Goal: Information Seeking & Learning: Learn about a topic

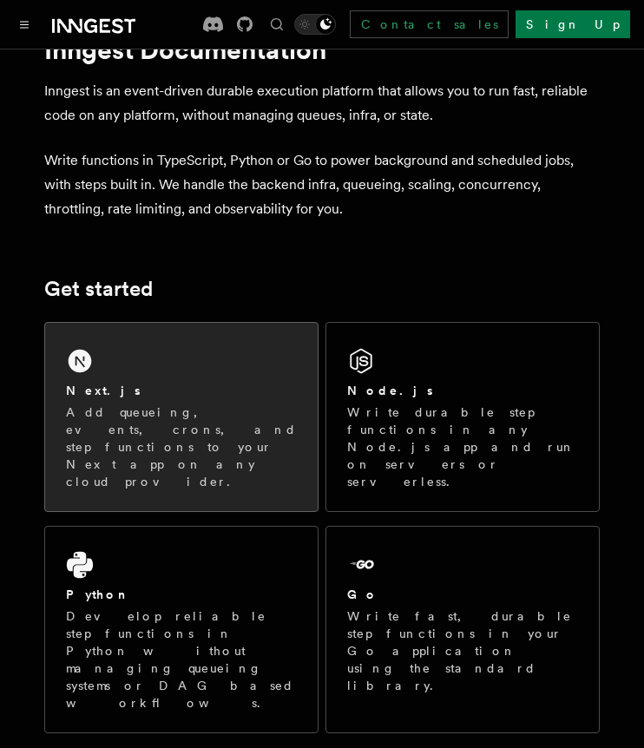
click at [202, 463] on div "Next.js Add queueing, events, crons, and step functions to your Next app on any…" at bounding box center [181, 417] width 273 height 188
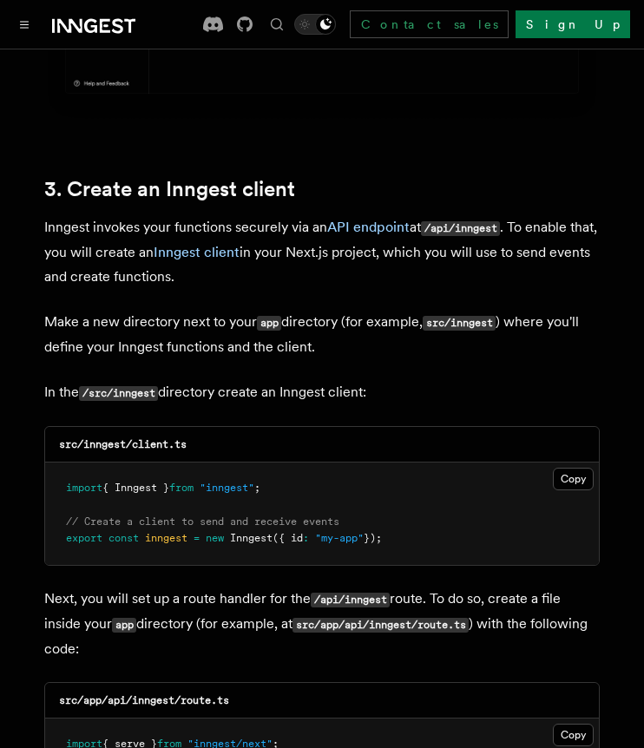
scroll to position [1947, 0]
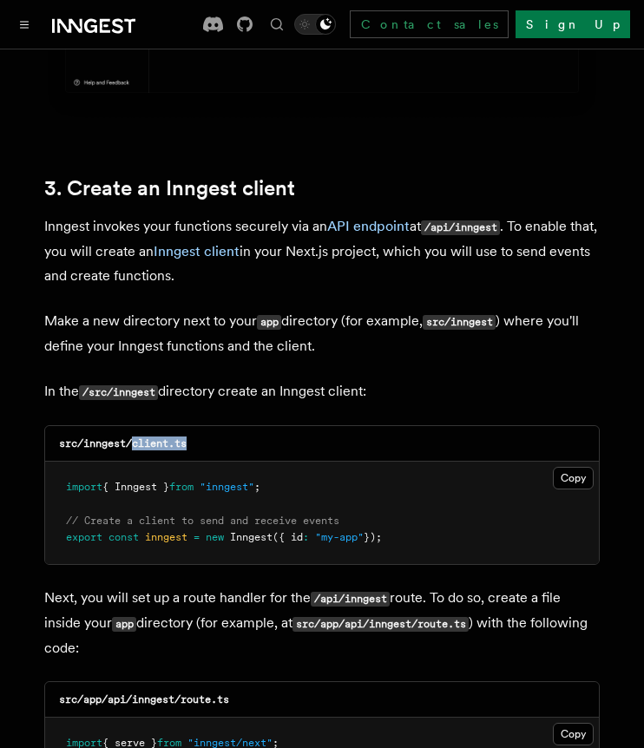
drag, startPoint x: 135, startPoint y: 398, endPoint x: 200, endPoint y: 393, distance: 65.3
click at [200, 426] on div "src/inngest/client.ts" at bounding box center [322, 444] width 554 height 36
copy code "client.ts"
click at [562, 467] on button "Copy Copied" at bounding box center [573, 478] width 41 height 23
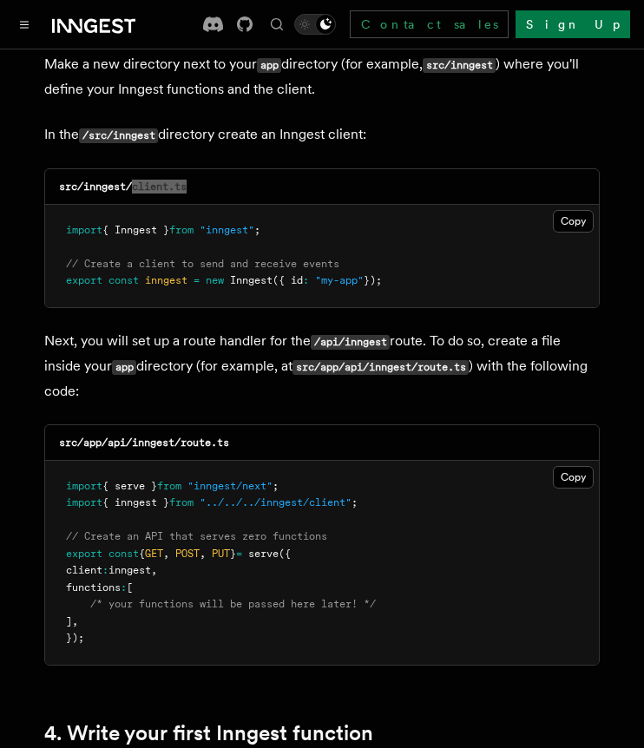
scroll to position [2271, 0]
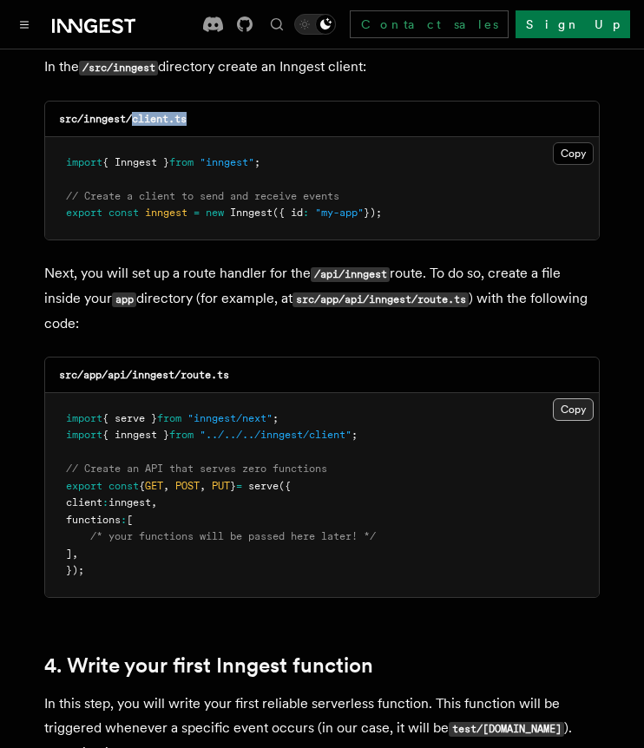
click at [575, 398] on button "Copy Copied" at bounding box center [573, 409] width 41 height 23
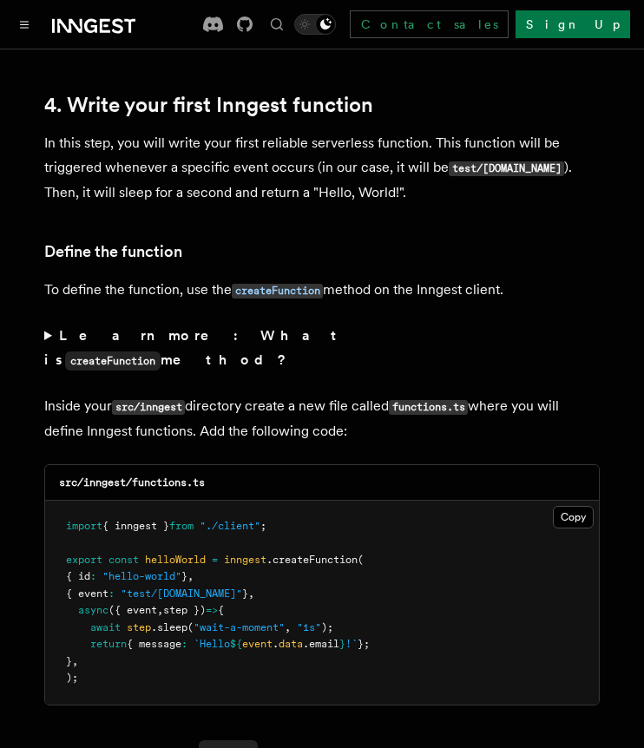
scroll to position [2835, 0]
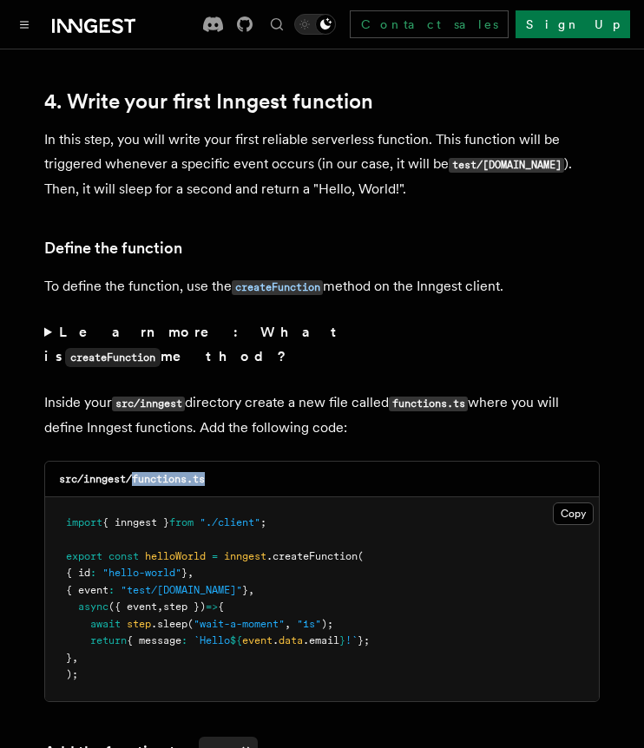
drag, startPoint x: 135, startPoint y: 408, endPoint x: 257, endPoint y: 407, distance: 122.4
click at [257, 462] on div "src/inngest/functions.ts" at bounding box center [322, 480] width 554 height 36
copy code "functions.ts"
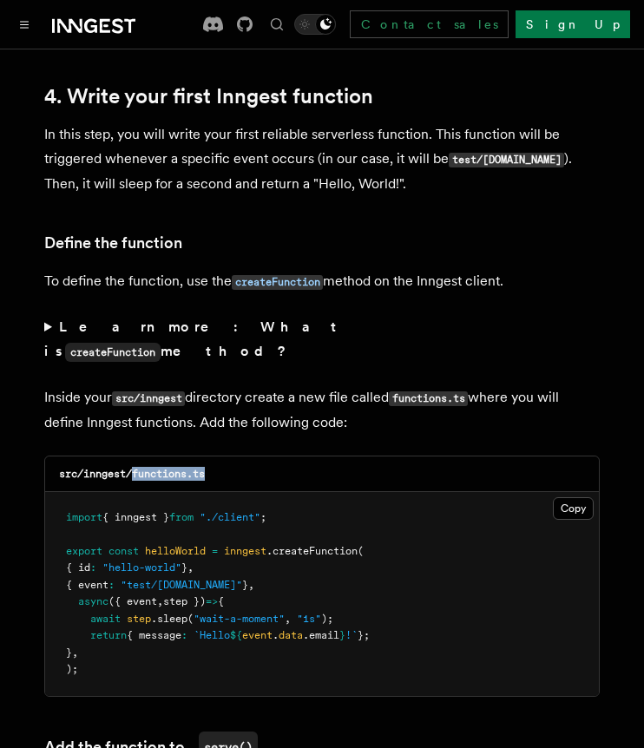
scroll to position [2842, 0]
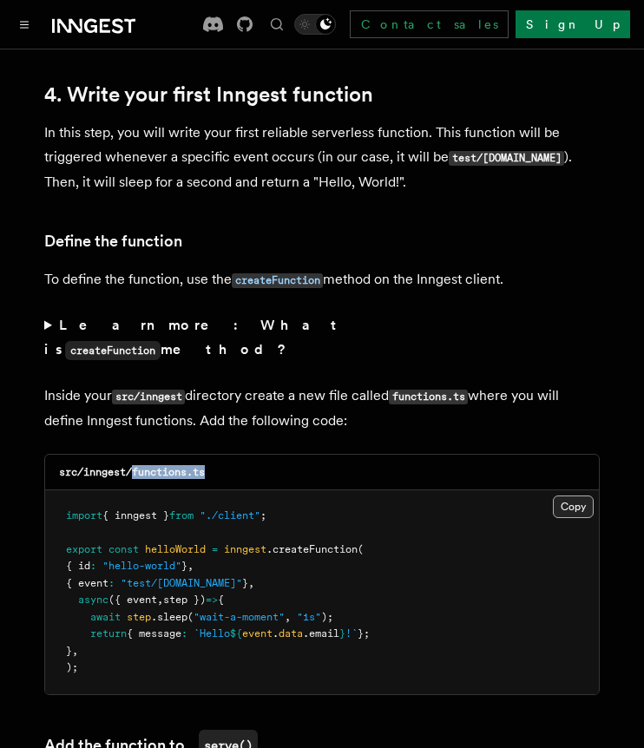
click at [575, 496] on button "Copy Copied" at bounding box center [573, 507] width 41 height 23
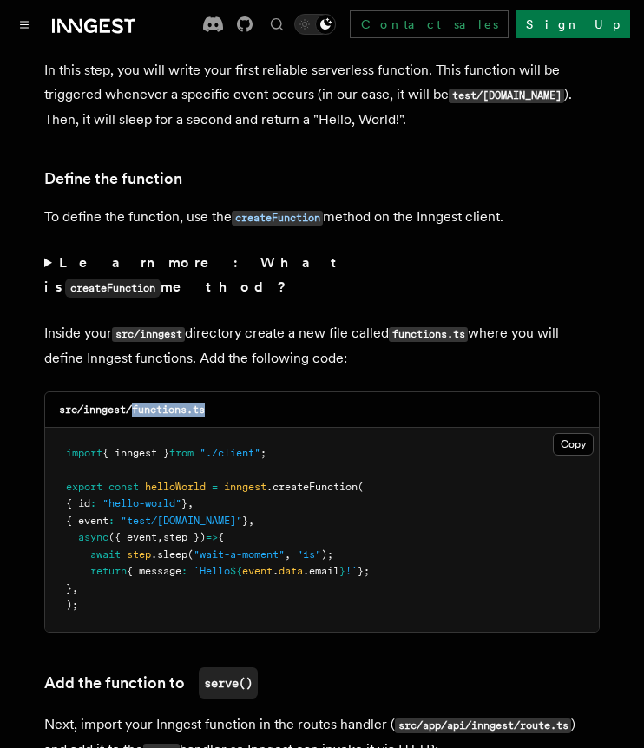
scroll to position [3300, 0]
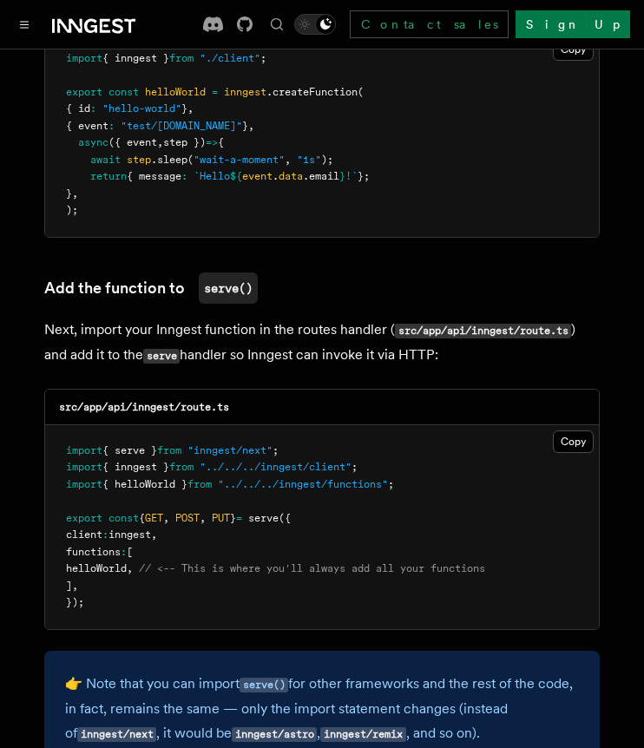
click at [127, 562] on span "helloWorld" at bounding box center [96, 568] width 61 height 12
copy span "helloWorld"
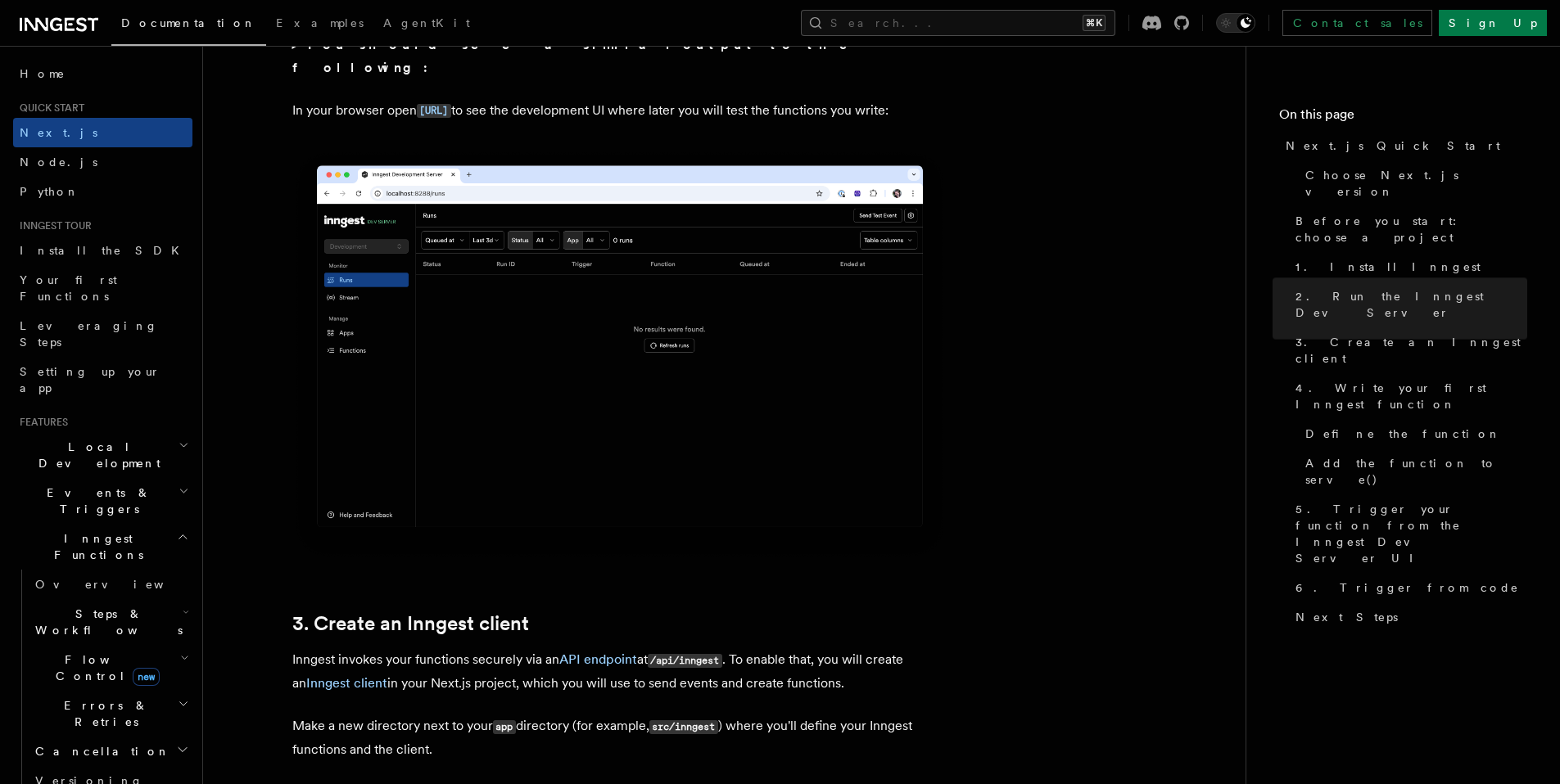
scroll to position [0, 0]
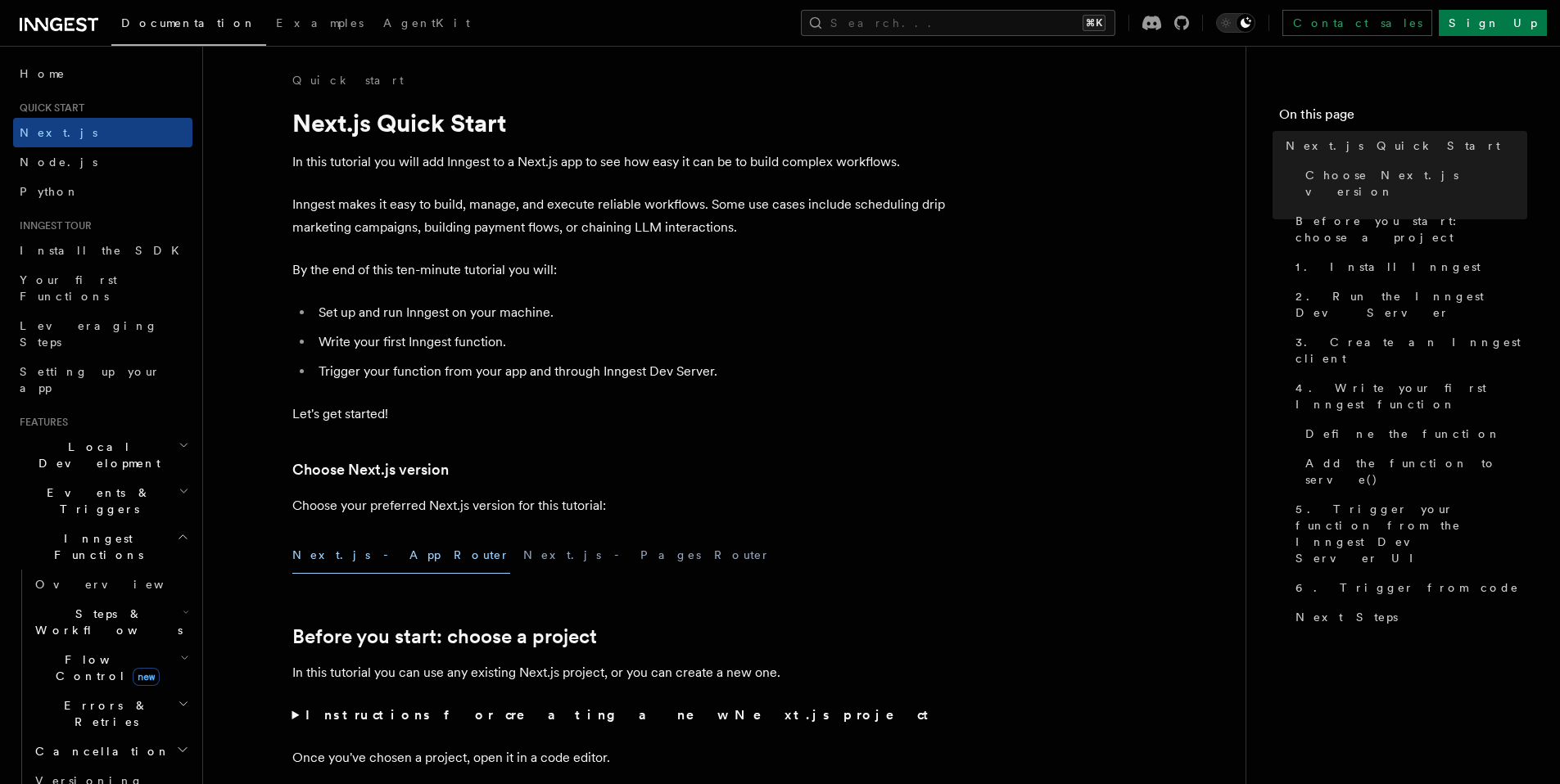
click at [44, 24] on icon at bounding box center [59, 25] width 78 height 20
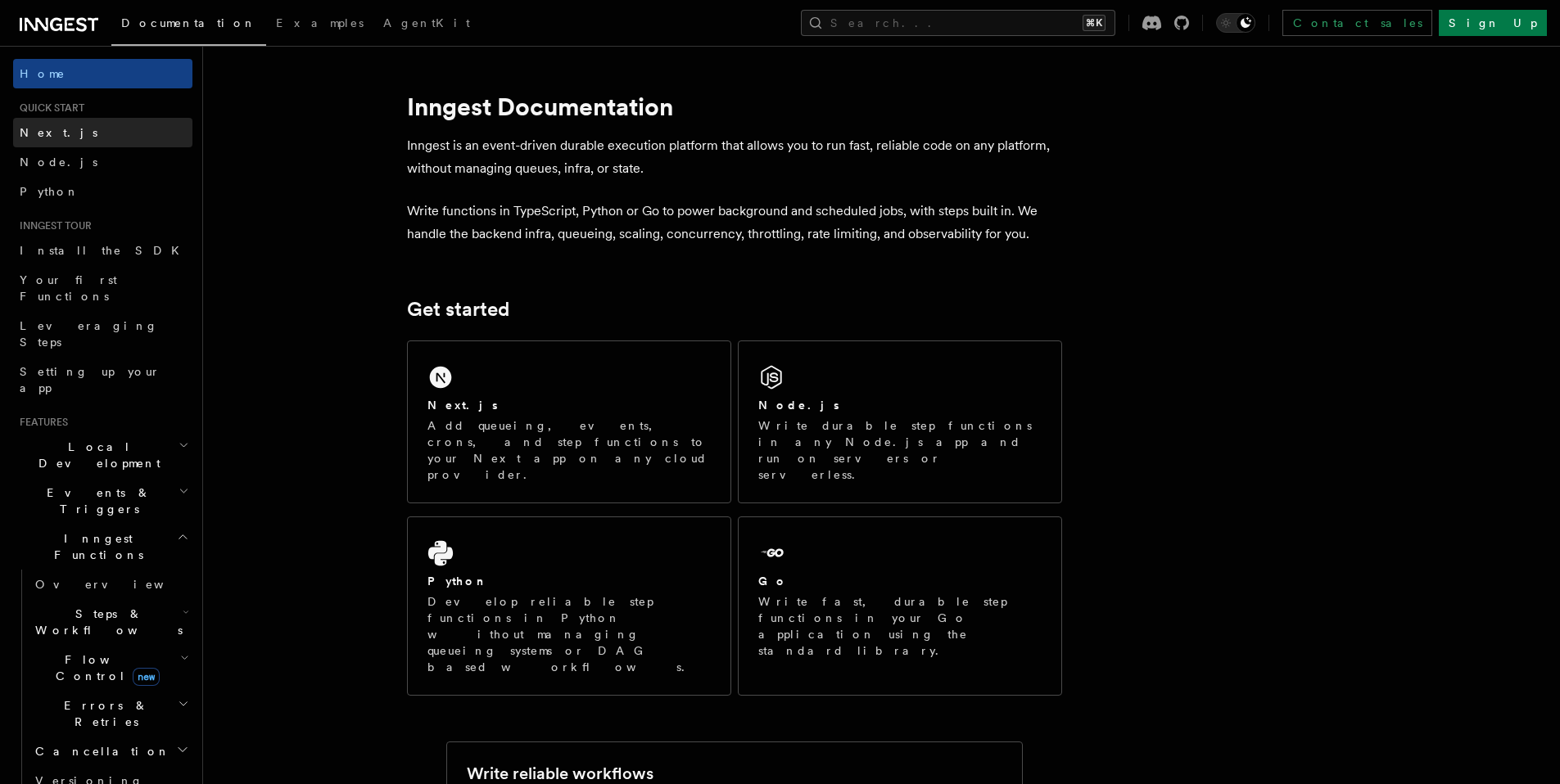
click at [83, 142] on link "Next.js" at bounding box center [103, 132] width 179 height 29
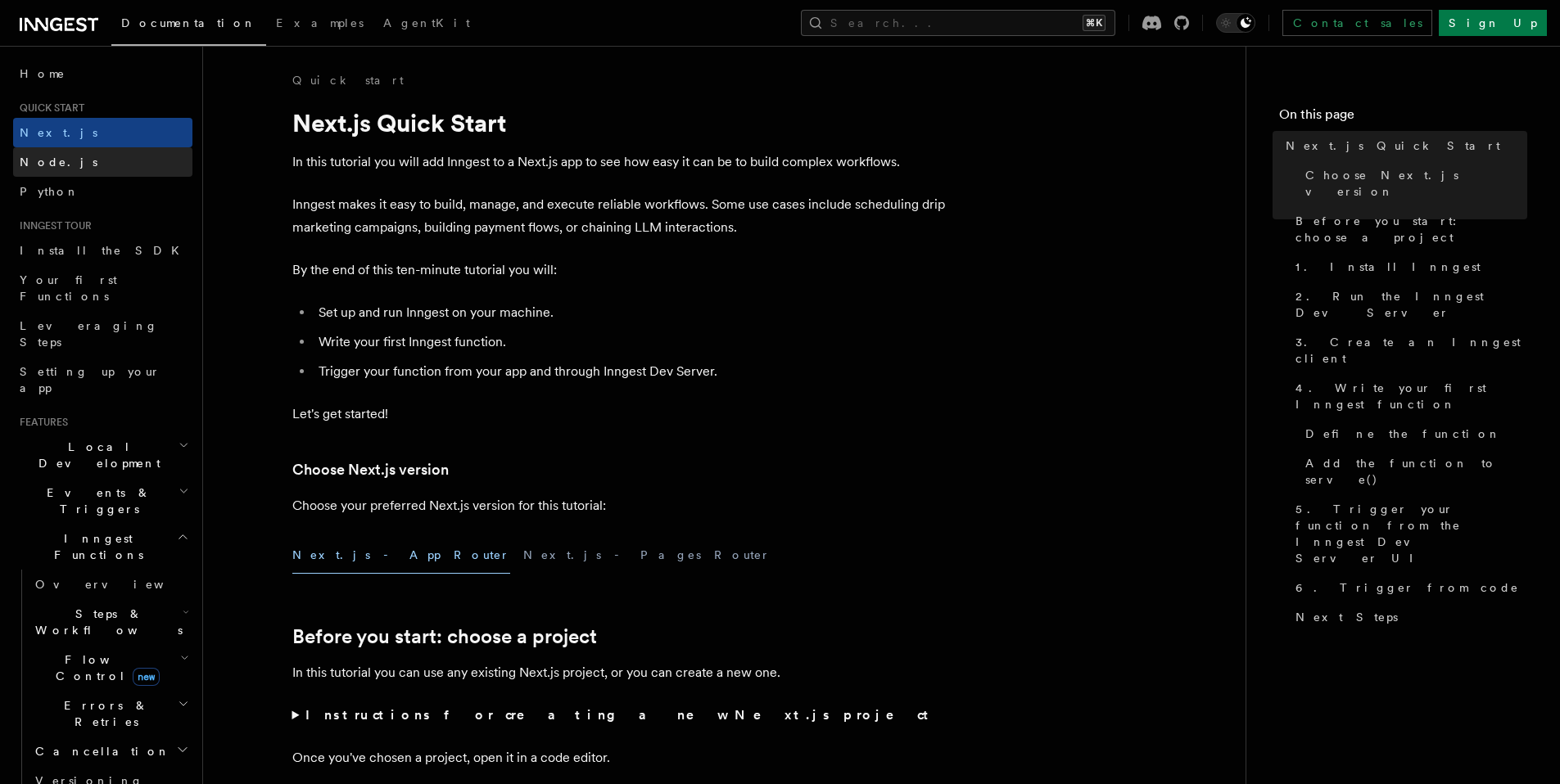
click at [83, 168] on link "Node.js" at bounding box center [103, 161] width 179 height 29
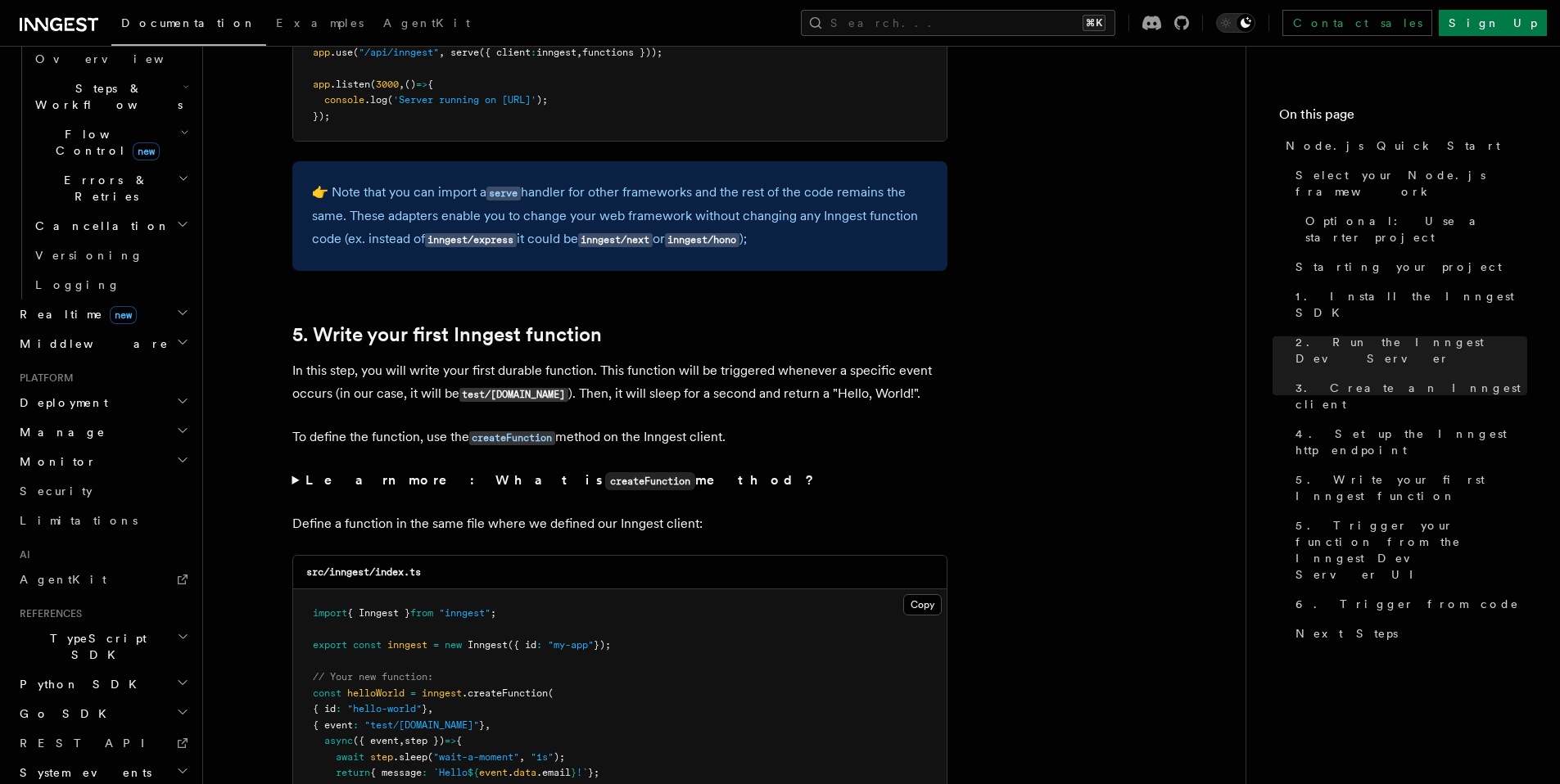
scroll to position [3325, 0]
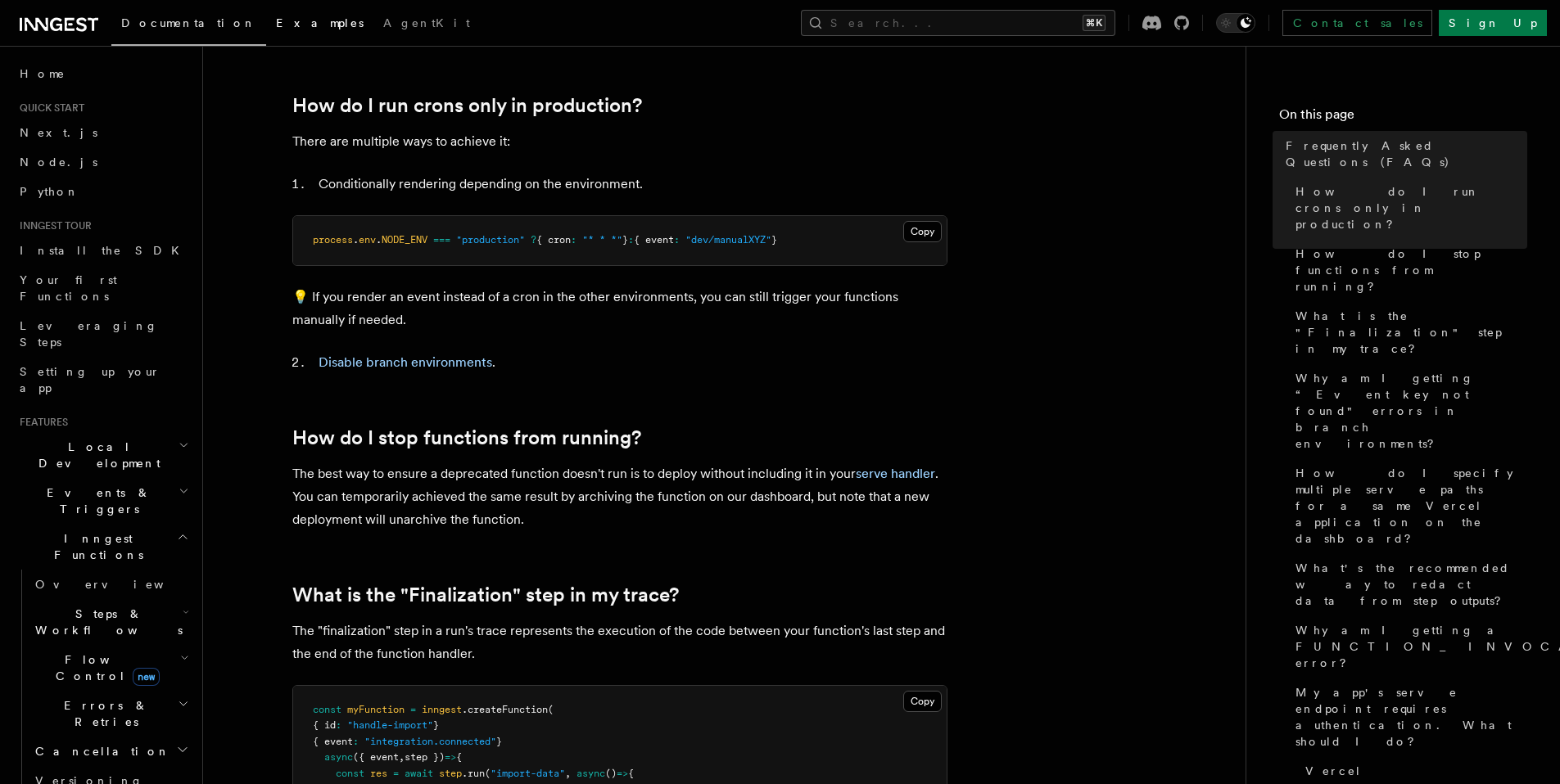
click at [276, 23] on span "Examples" at bounding box center [319, 23] width 88 height 13
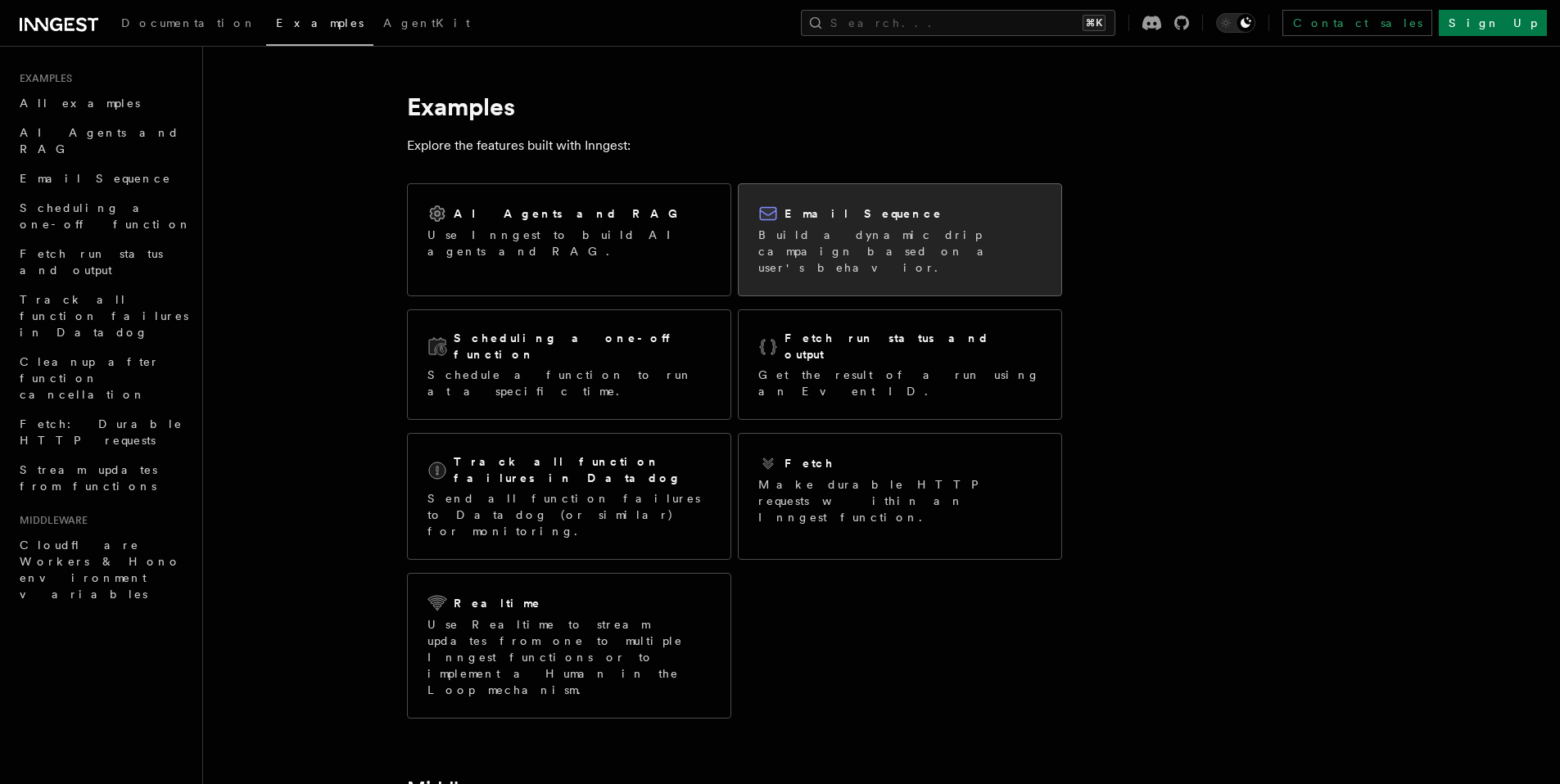
click at [867, 238] on p "Build a dynamic drip campaign based on a user's behavior." at bounding box center [900, 251] width 283 height 49
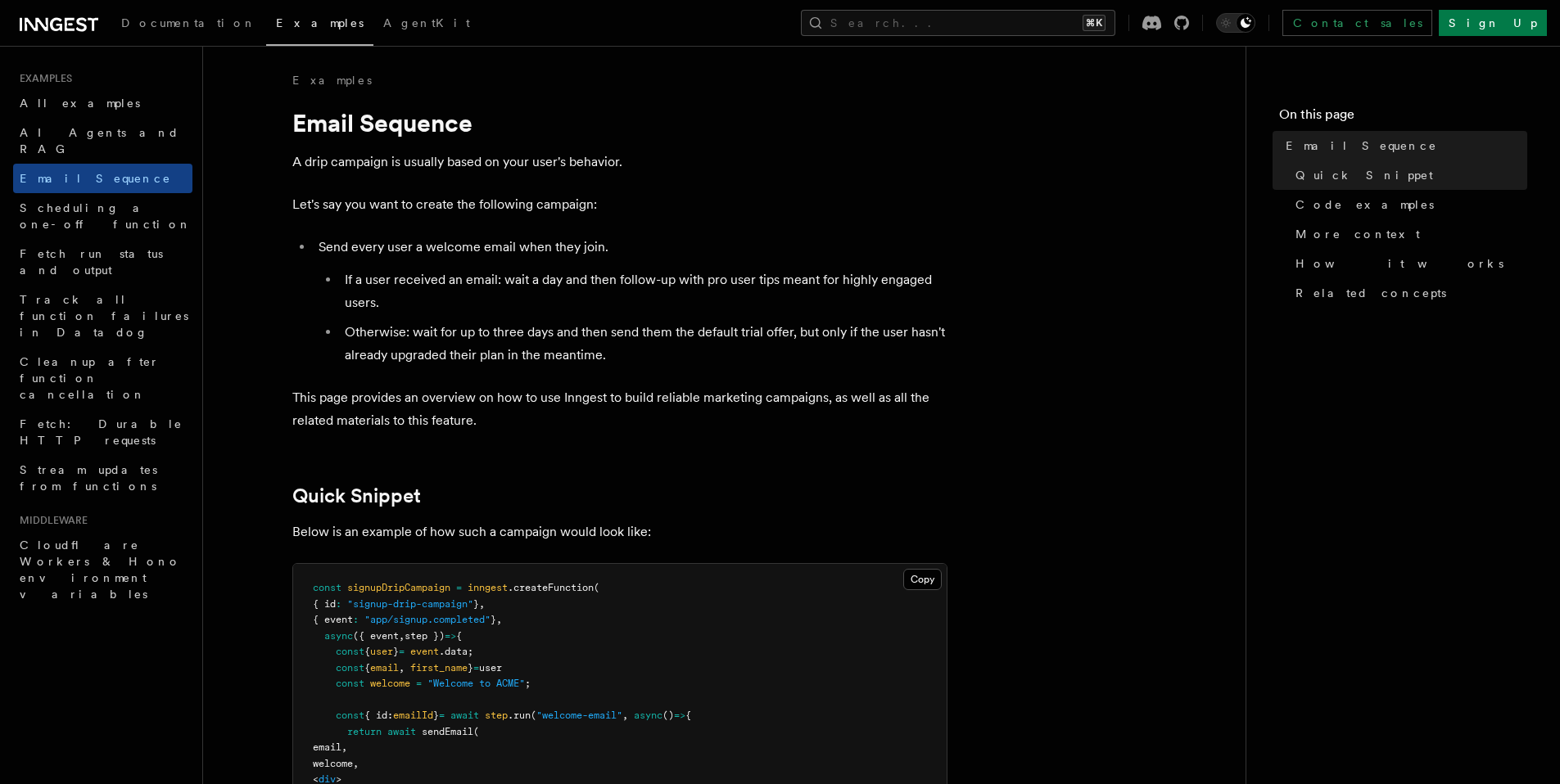
click at [52, 24] on icon at bounding box center [56, 25] width 12 height 13
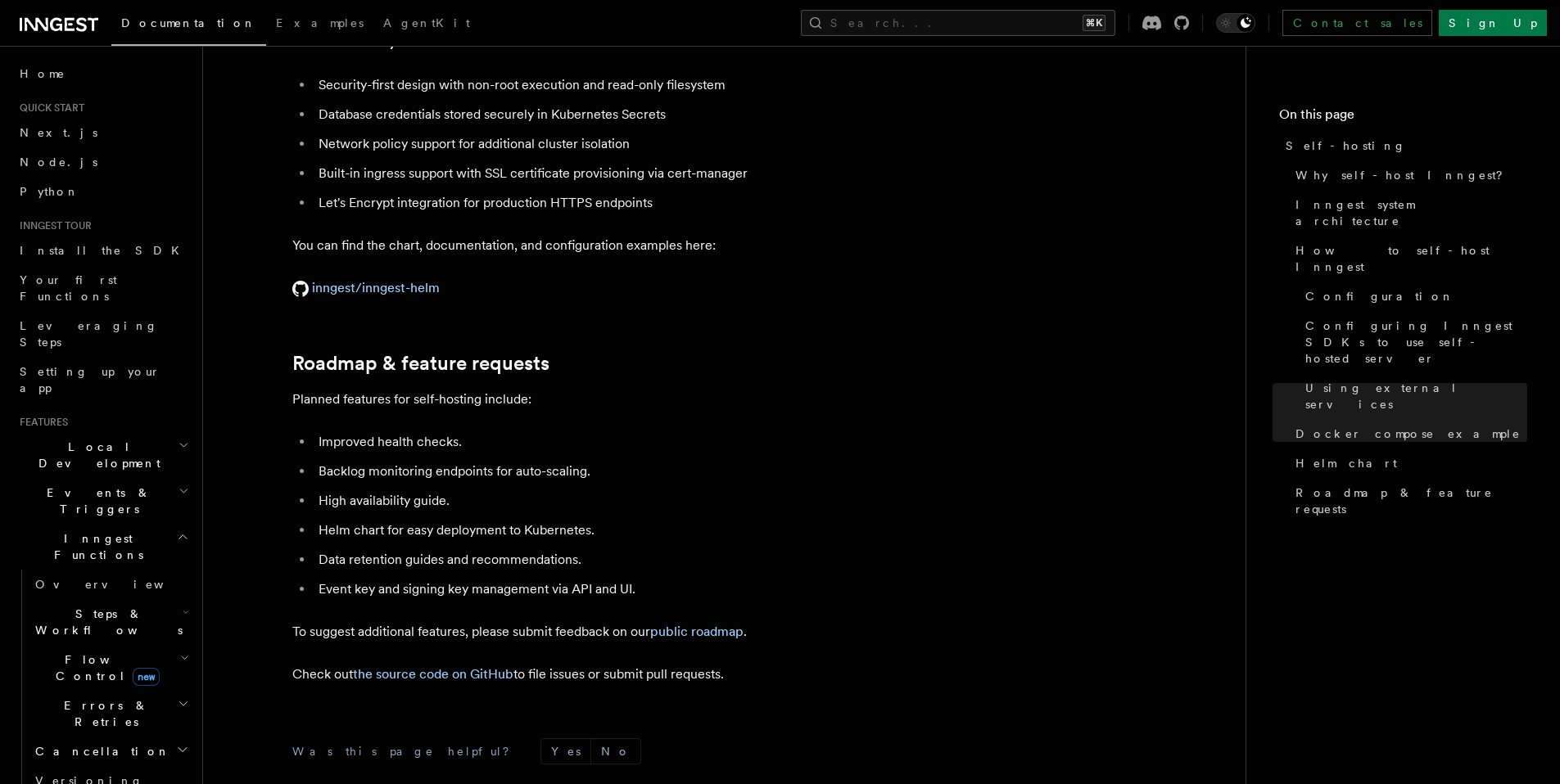
scroll to position [6253, 0]
